Goal: Task Accomplishment & Management: Use online tool/utility

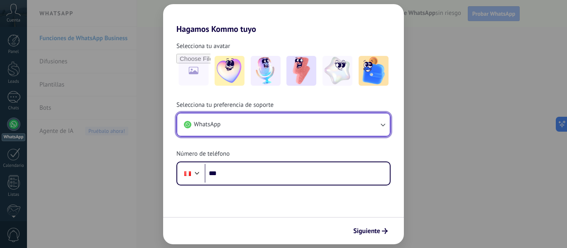
click at [262, 124] on button "WhatsApp" at bounding box center [283, 125] width 212 height 22
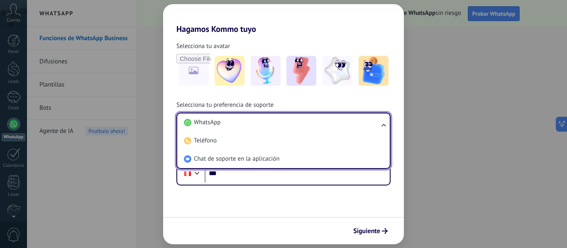
click at [262, 124] on li "WhatsApp" at bounding box center [281, 123] width 202 height 18
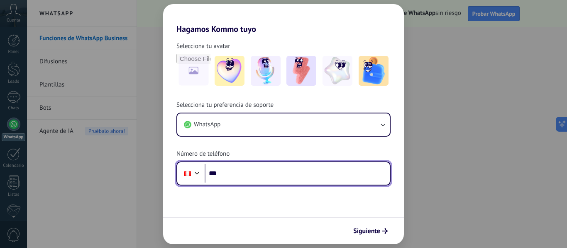
click at [246, 174] on input "***" at bounding box center [296, 173] width 185 height 19
click at [216, 175] on input "*****" at bounding box center [296, 173] width 185 height 19
click at [225, 179] on input "***" at bounding box center [296, 173] width 185 height 19
type input "**********"
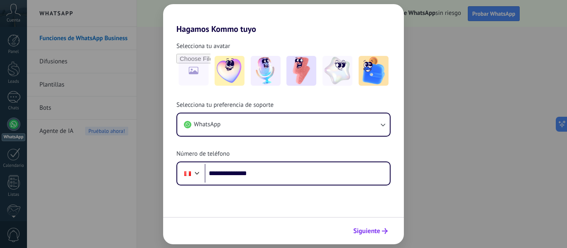
click at [362, 231] on span "Siguiente" at bounding box center [366, 232] width 27 height 6
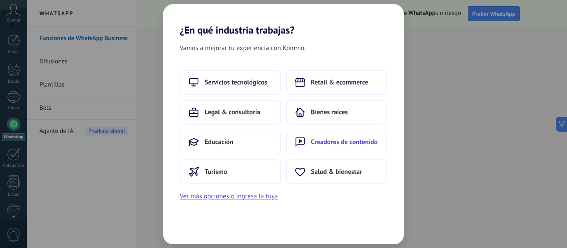
click at [360, 142] on span "Creadores de contenido" at bounding box center [344, 142] width 67 height 8
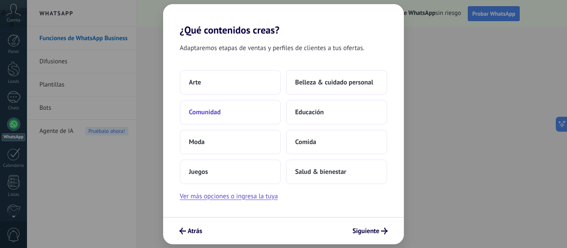
click at [222, 117] on button "Comunidad" at bounding box center [230, 112] width 101 height 25
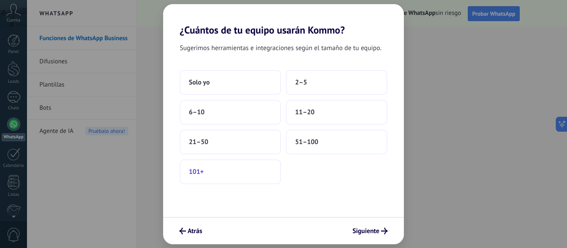
click at [234, 171] on button "101+" at bounding box center [230, 172] width 101 height 25
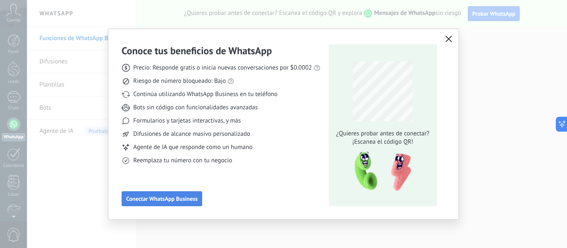
click at [175, 198] on span "Conectar WhatsApp Business" at bounding box center [161, 199] width 71 height 6
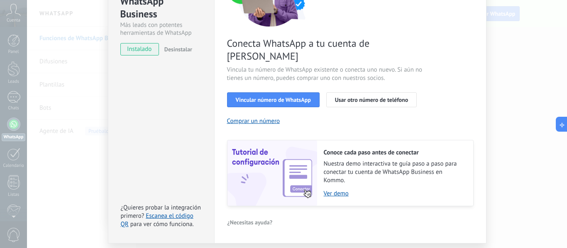
scroll to position [120, 0]
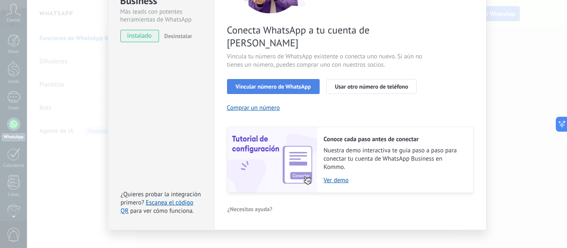
click at [282, 84] on span "Vincular número de WhatsApp" at bounding box center [273, 87] width 75 height 6
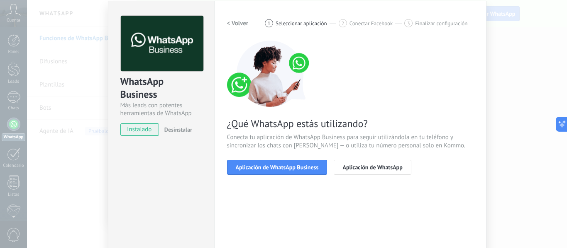
scroll to position [13, 0]
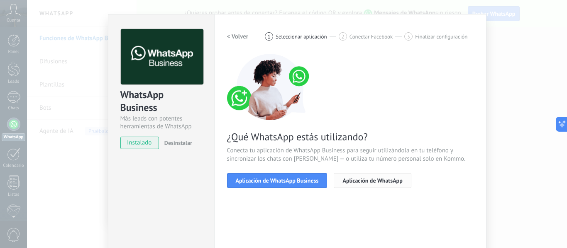
click at [358, 182] on span "Aplicación de WhatsApp" at bounding box center [372, 181] width 60 height 6
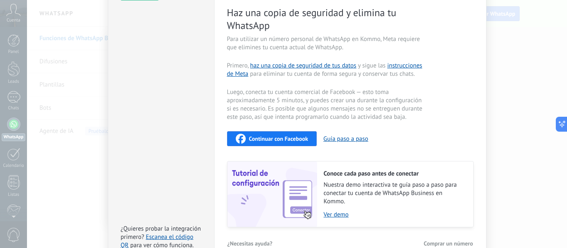
scroll to position [207, 0]
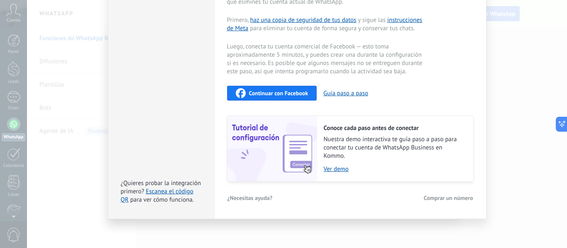
click at [271, 93] on span "Continuar con Facebook" at bounding box center [278, 93] width 59 height 6
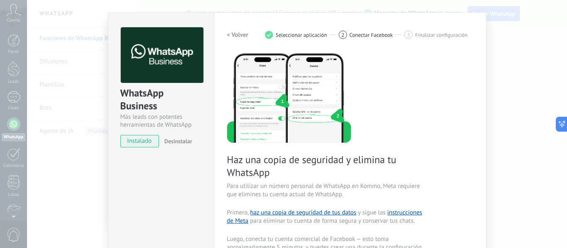
scroll to position [0, 0]
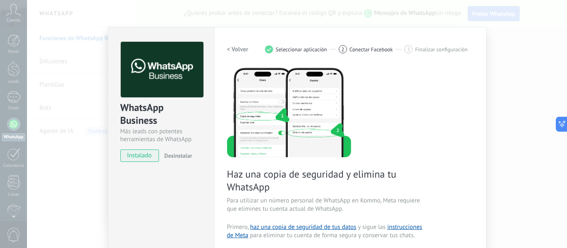
click at [90, 136] on div "WhatsApp Business Más leads con potentes herramientas de WhatsApp instalado Des…" at bounding box center [297, 124] width 540 height 248
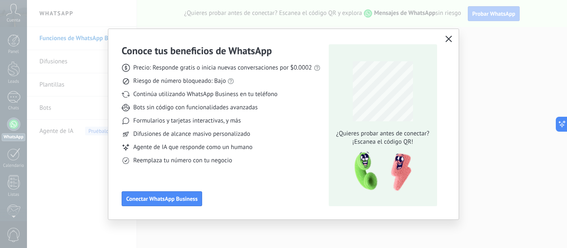
click at [90, 135] on div "Conoce tus beneficios de WhatsApp Precio: Responde gratis o inicia nuevas conve…" at bounding box center [283, 124] width 567 height 248
click at [447, 39] on icon "button" at bounding box center [448, 39] width 7 height 7
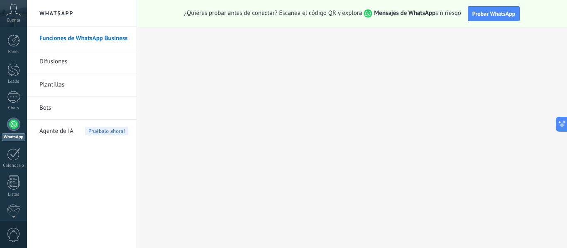
click at [88, 64] on link "Difusiones" at bounding box center [83, 61] width 89 height 23
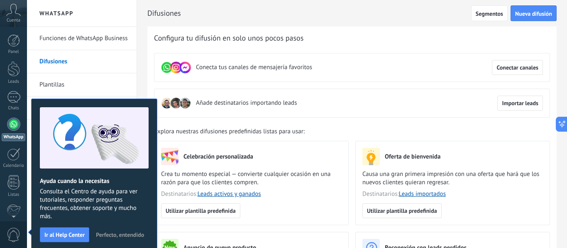
click at [114, 231] on button "Perfecto, entendido" at bounding box center [120, 235] width 56 height 12
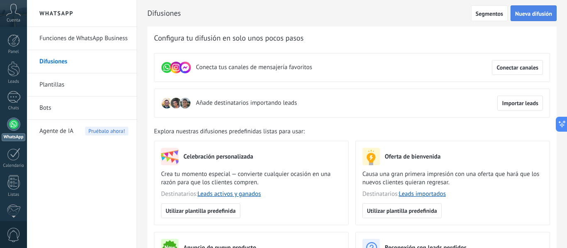
click at [529, 14] on span "Nueva difusión" at bounding box center [533, 14] width 37 height 6
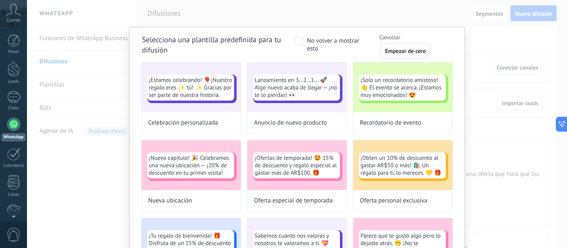
click at [402, 50] on span "Empezar de cero" at bounding box center [404, 51] width 41 height 6
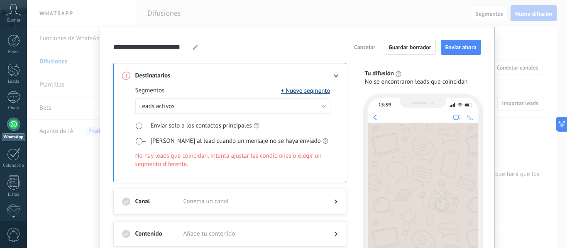
click at [308, 91] on button "+ Nuevo segmento" at bounding box center [305, 91] width 49 height 8
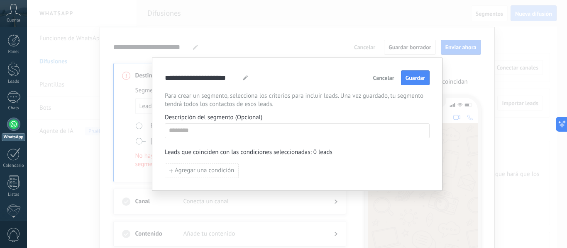
click at [384, 76] on span "Cancelar" at bounding box center [383, 78] width 21 height 6
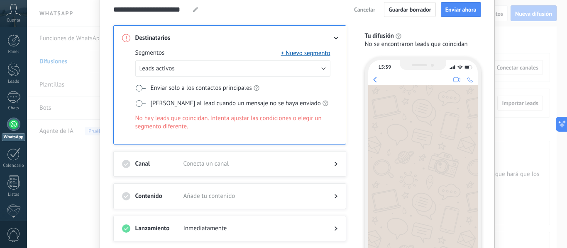
scroll to position [37, 0]
click at [140, 104] on span at bounding box center [140, 104] width 10 height 7
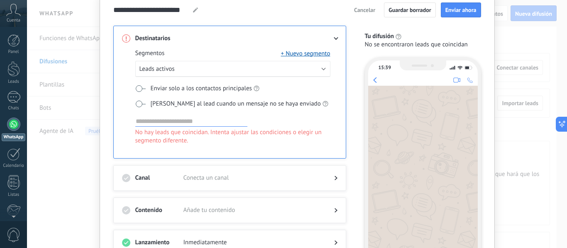
click at [140, 104] on span at bounding box center [140, 104] width 10 height 7
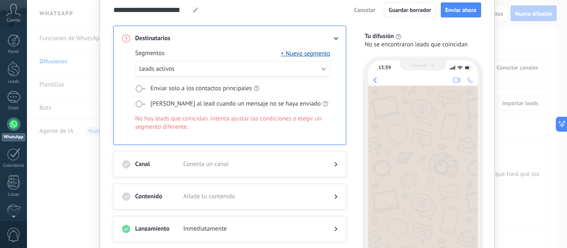
scroll to position [0, 0]
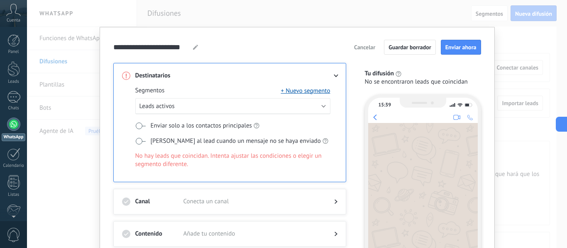
click at [371, 46] on span "Cancelar" at bounding box center [364, 47] width 21 height 6
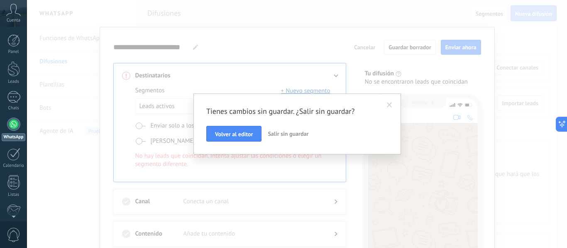
click at [298, 136] on span "Salir sin guardar" at bounding box center [288, 133] width 41 height 7
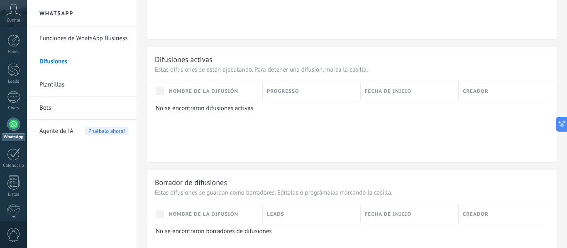
scroll to position [456, 0]
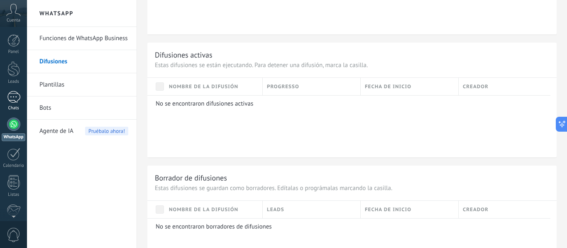
click at [14, 98] on div at bounding box center [13, 97] width 13 height 12
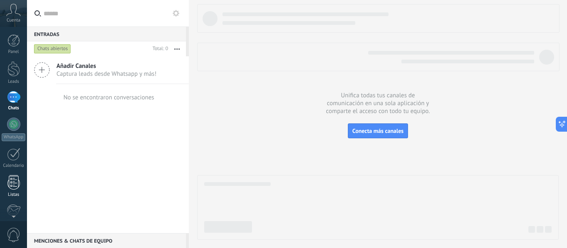
click at [12, 180] on div at bounding box center [13, 182] width 12 height 15
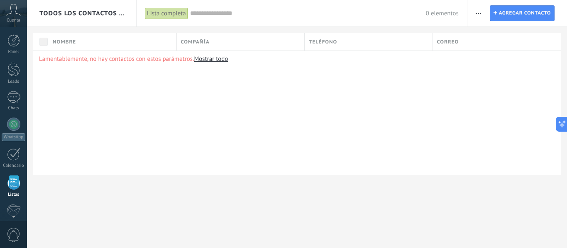
scroll to position [51, 0]
click at [19, 5] on icon at bounding box center [13, 10] width 15 height 12
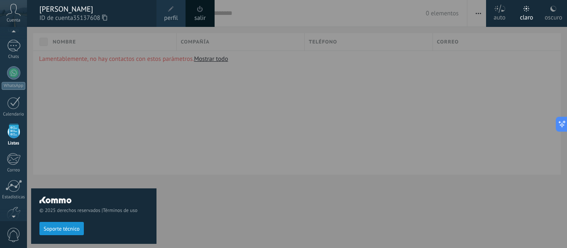
click at [196, 16] on link "salir" at bounding box center [199, 18] width 11 height 9
